Goal: Task Accomplishment & Management: Manage account settings

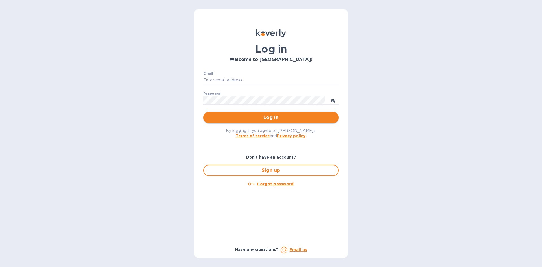
type input "[EMAIL_ADDRESS][DOMAIN_NAME]"
click at [252, 117] on span "Log in" at bounding box center [271, 117] width 126 height 7
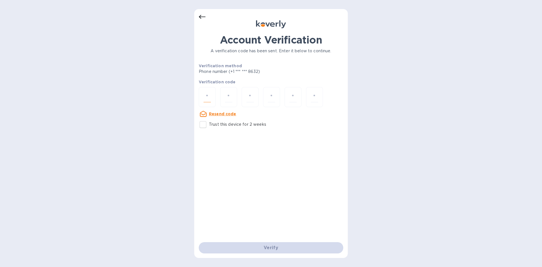
click at [207, 98] on input "number" at bounding box center [206, 97] width 7 height 10
type input "6"
type input "8"
type input "0"
type input "2"
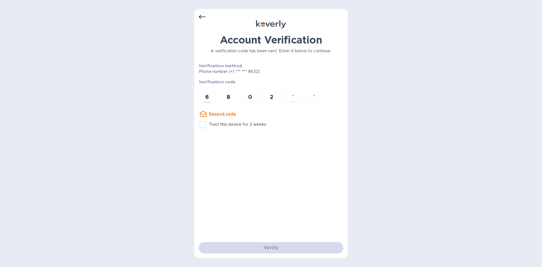
type input "7"
type input "2"
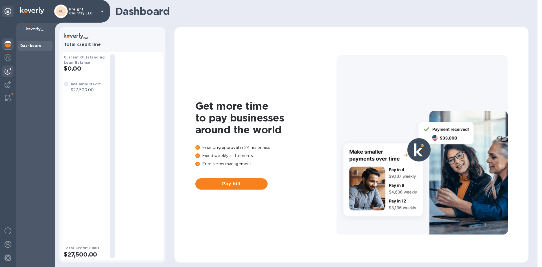
click at [10, 72] on img at bounding box center [8, 71] width 7 height 7
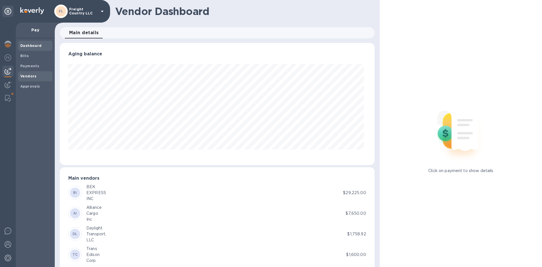
scroll to position [122, 312]
click at [31, 77] on b "Vendors" at bounding box center [28, 76] width 16 height 4
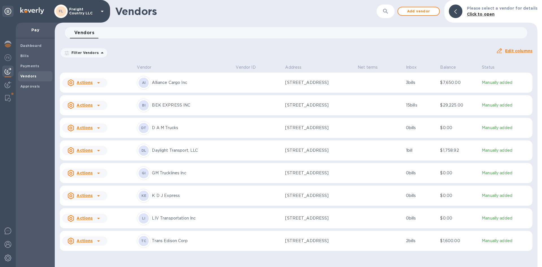
click at [384, 12] on button "button" at bounding box center [386, 12] width 14 height 14
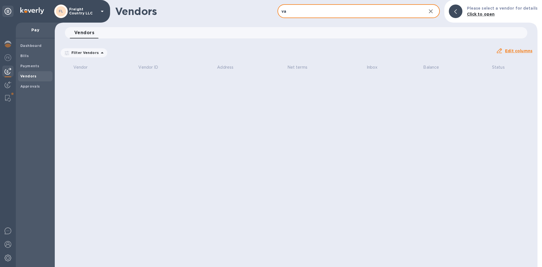
type input "v"
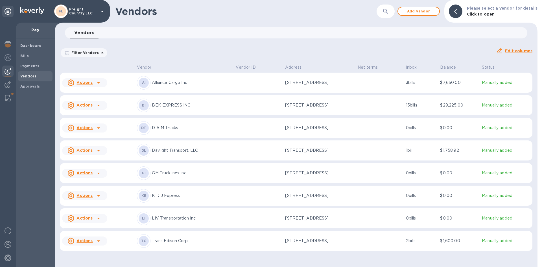
click at [153, 33] on div "Vendors 0" at bounding box center [298, 32] width 457 height 11
click at [418, 12] on span "Add vendor" at bounding box center [418, 11] width 32 height 7
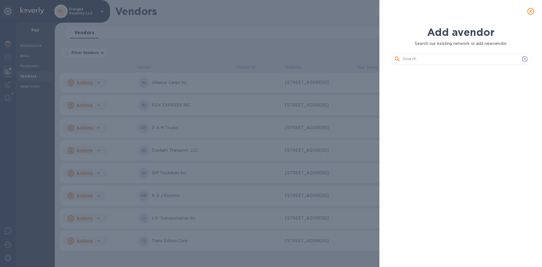
scroll to position [178, 143]
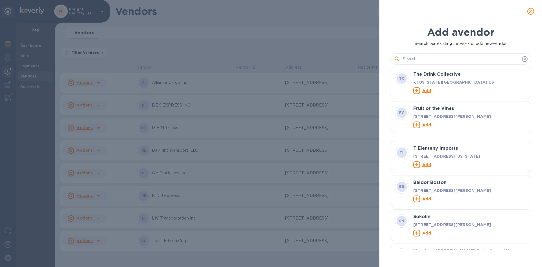
click at [428, 58] on input "text" at bounding box center [461, 59] width 117 height 8
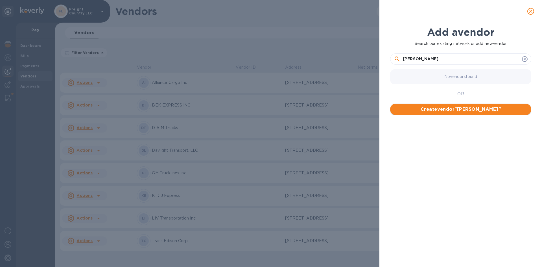
type input "Vasko Prentoski"
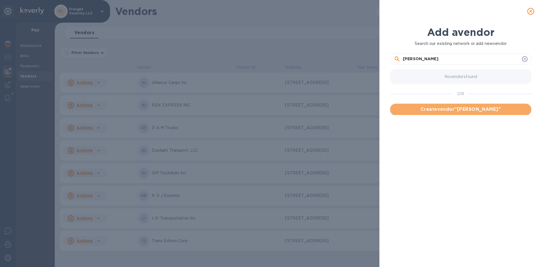
click at [461, 112] on span "Create vendor " Vasko Prentoski "" at bounding box center [460, 109] width 132 height 7
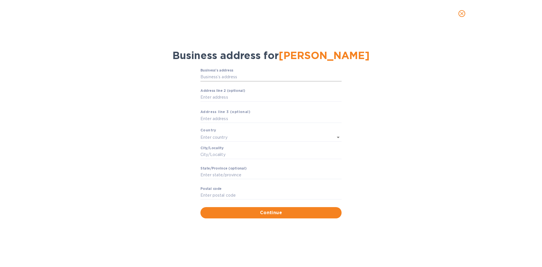
click at [240, 75] on input "Business’s аddress" at bounding box center [270, 77] width 141 height 8
click at [232, 76] on input "Business’s аddress" at bounding box center [270, 77] width 141 height 8
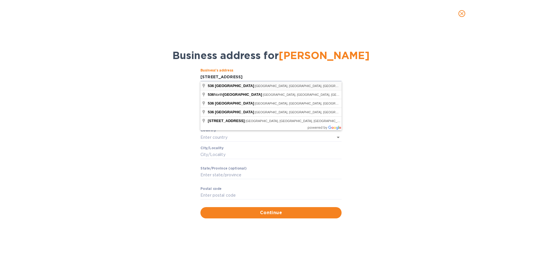
type input "536 Midland Avenue"
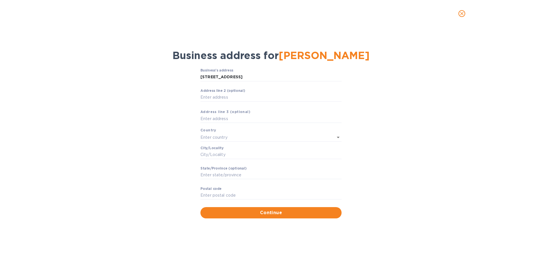
type input "United States"
type input "Garfield"
type input "NJ"
type input "07026"
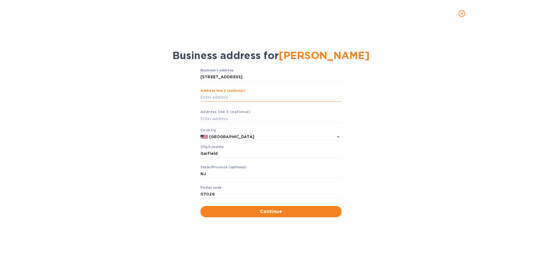
click at [226, 98] on input "Аddress line 2 (optional)" at bounding box center [270, 97] width 141 height 8
type input "Apt 1"
click at [283, 211] on span "Continue" at bounding box center [271, 211] width 132 height 7
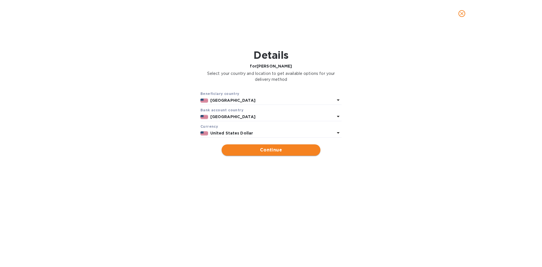
click at [270, 152] on span "Continue" at bounding box center [271, 149] width 90 height 7
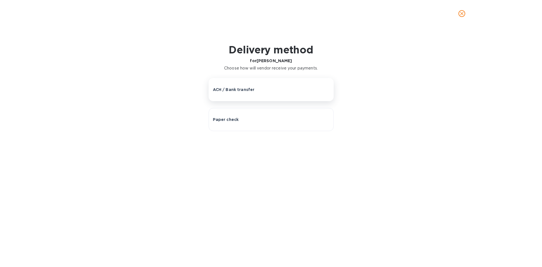
click at [256, 88] on div "ACH / Bank transfer" at bounding box center [271, 90] width 117 height 6
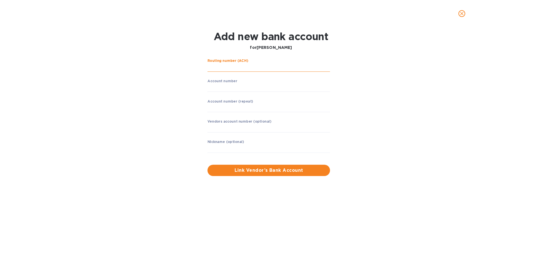
click at [229, 66] on input "string" at bounding box center [268, 67] width 122 height 8
type input "221271951"
click at [238, 90] on input "string" at bounding box center [268, 87] width 122 height 8
type input "80217249"
click at [231, 104] on input "string" at bounding box center [268, 107] width 122 height 8
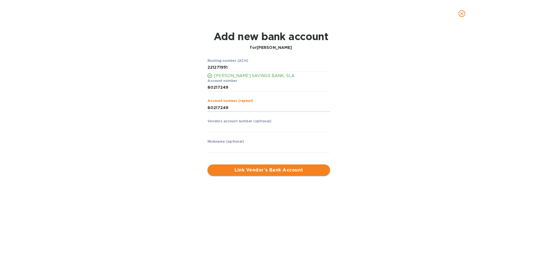
type input "80217249"
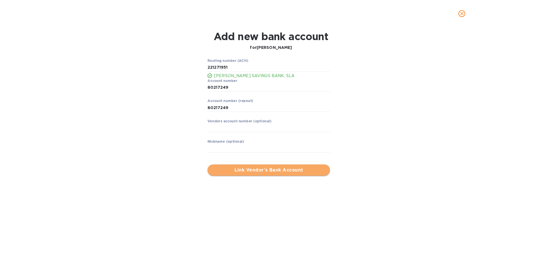
click at [264, 169] on span "Link Vendor’s Bank Account" at bounding box center [268, 169] width 113 height 7
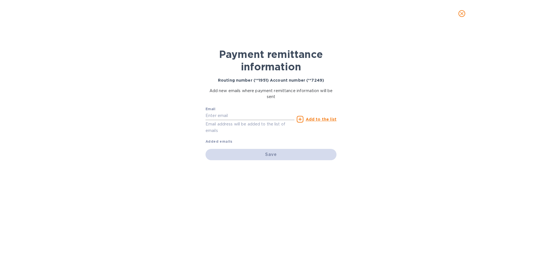
click at [231, 117] on input "text" at bounding box center [249, 115] width 89 height 8
paste input "lucatransco@gmail.com"
type input "lucatransco@gmail.com"
click at [322, 120] on u "Add to the list" at bounding box center [321, 119] width 31 height 5
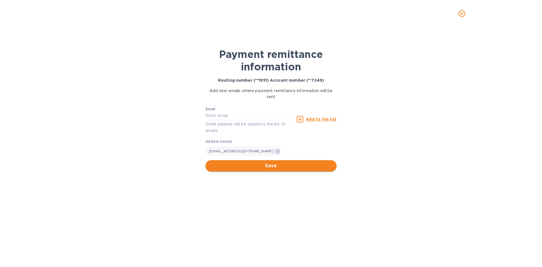
click at [275, 167] on span "Save" at bounding box center [271, 165] width 122 height 7
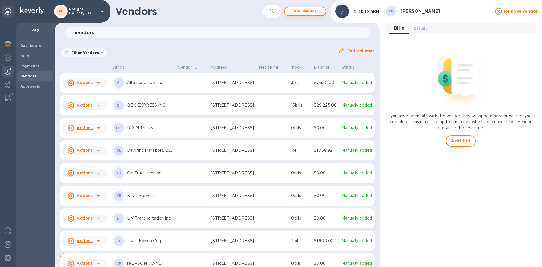
click at [308, 11] on span "Add vendor" at bounding box center [305, 11] width 32 height 7
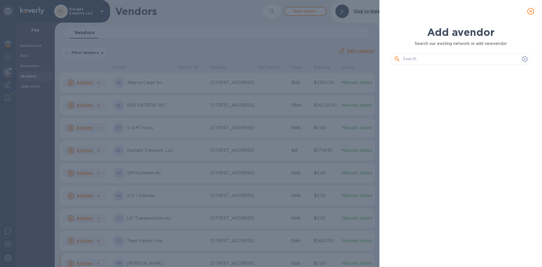
scroll to position [178, 143]
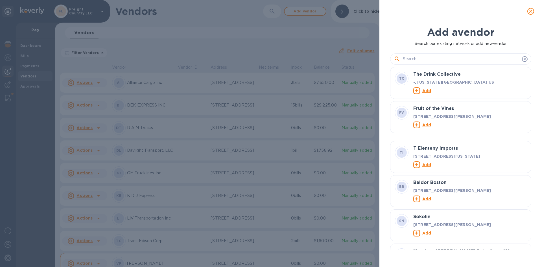
click at [440, 58] on input "text" at bounding box center [461, 59] width 117 height 8
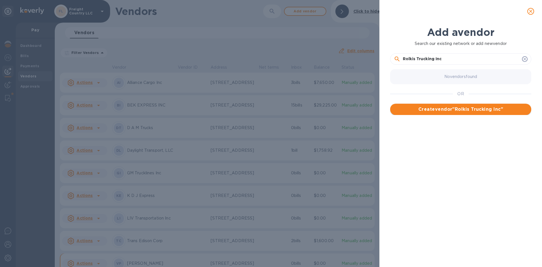
type input "Rolkis Trucking Inc"
click at [460, 109] on span "Create vendor " Rolkis Trucking Inc "" at bounding box center [460, 109] width 132 height 7
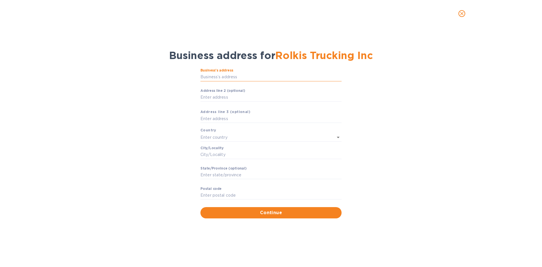
click at [231, 78] on input "Business’s аddress" at bounding box center [270, 77] width 141 height 8
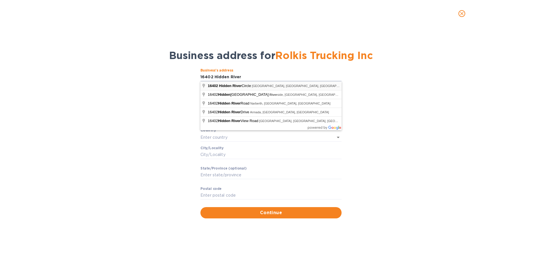
type input "16402 Hidden River Circle"
type input "United States"
type input "Plainfield"
type input "IL"
type input "60586"
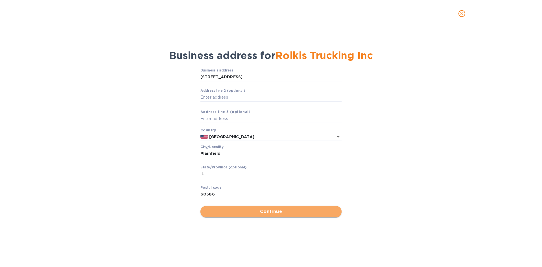
click at [269, 212] on span "Continue" at bounding box center [271, 211] width 132 height 7
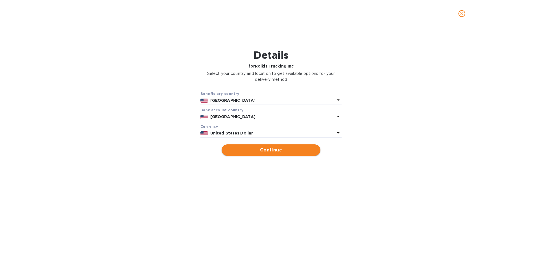
click at [260, 150] on span "Continue" at bounding box center [271, 149] width 90 height 7
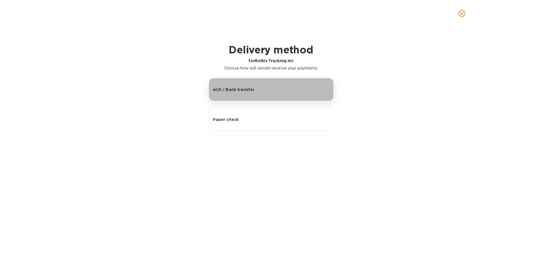
click at [252, 91] on p "ACH / Bank transfer" at bounding box center [234, 90] width 42 height 6
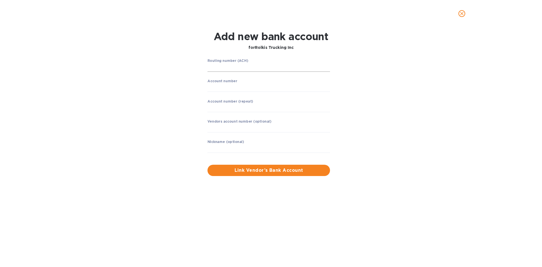
click at [239, 66] on input "string" at bounding box center [268, 67] width 122 height 8
type input "071000013"
click at [219, 87] on input "string" at bounding box center [268, 87] width 122 height 8
type input "832339188"
click at [235, 109] on input "string" at bounding box center [268, 107] width 122 height 8
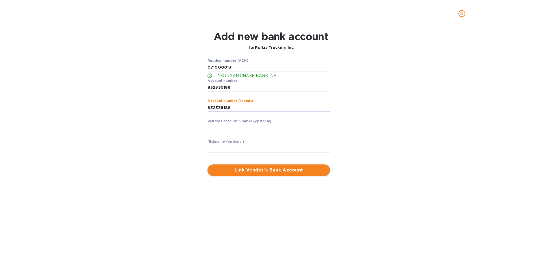
type input "832339188"
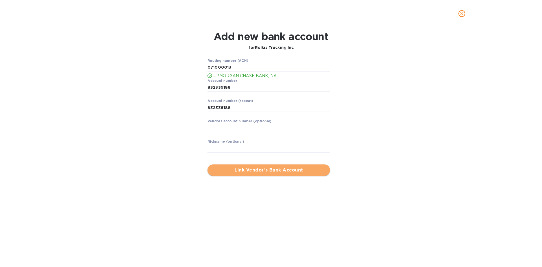
click at [268, 169] on span "Link Vendor’s Bank Account" at bounding box center [268, 169] width 113 height 7
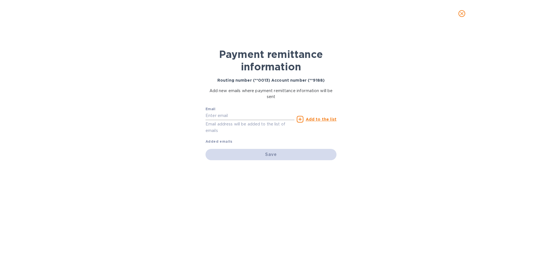
click at [264, 117] on input "text" at bounding box center [249, 115] width 89 height 8
paste input "rolkistrucking@gmail.com"
type input "rolkistrucking@gmail.com"
click at [285, 157] on div "Save" at bounding box center [270, 154] width 131 height 11
click at [324, 118] on u "Add to the list" at bounding box center [321, 119] width 31 height 5
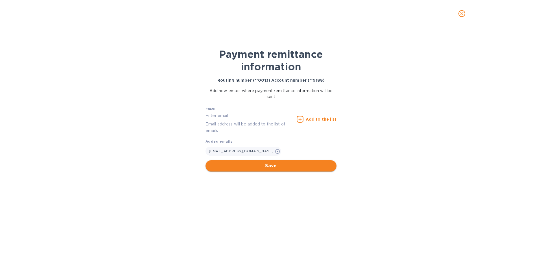
click at [282, 165] on span "Save" at bounding box center [271, 165] width 122 height 7
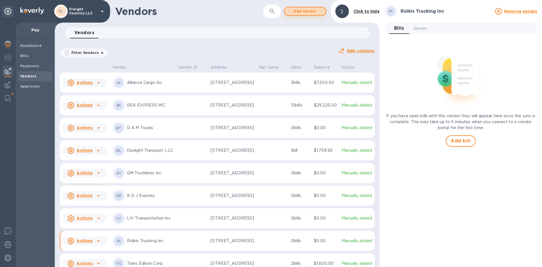
click at [308, 12] on span "Add vendor" at bounding box center [305, 11] width 32 height 7
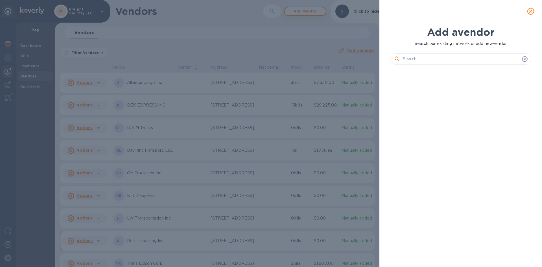
scroll to position [178, 143]
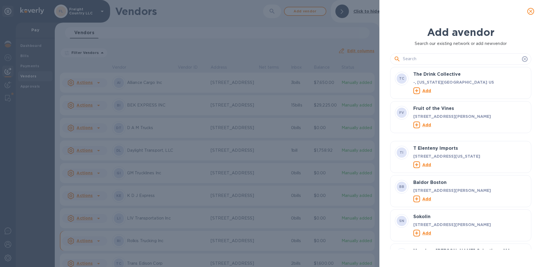
click at [419, 59] on input "text" at bounding box center [461, 59] width 117 height 8
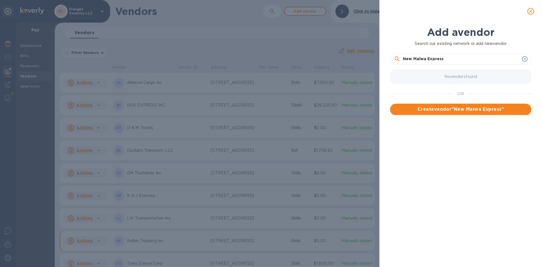
type input "New Malwa Express"
click at [458, 109] on span "Create vendor " New Malwa Express "" at bounding box center [460, 109] width 132 height 7
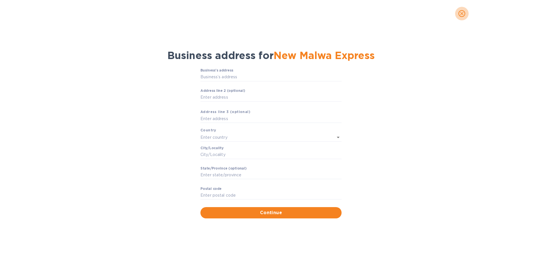
click at [462, 16] on icon "close" at bounding box center [462, 14] width 6 height 6
